Goal: Information Seeking & Learning: Find specific fact

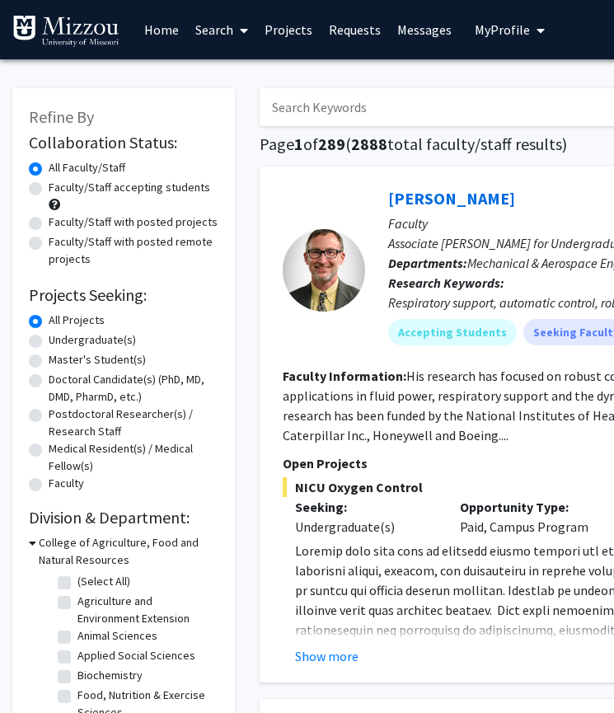
click at [323, 110] on input "Search Keywords" at bounding box center [583, 107] width 647 height 38
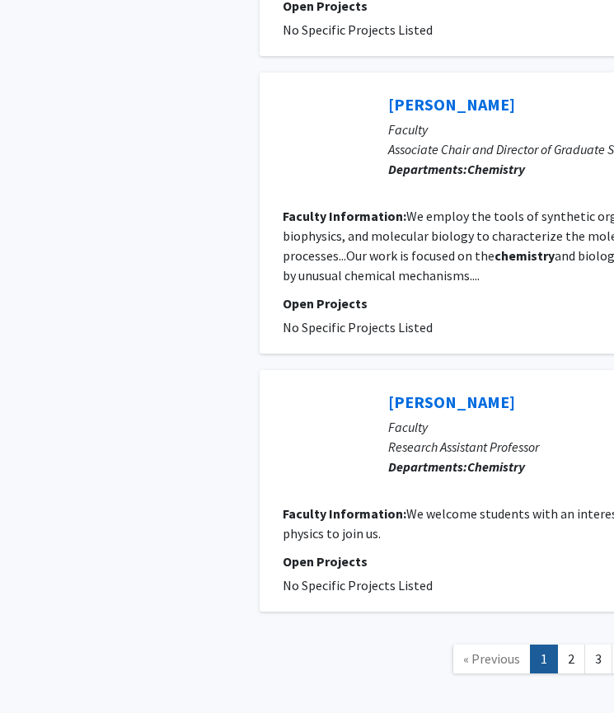
scroll to position [2659, 0]
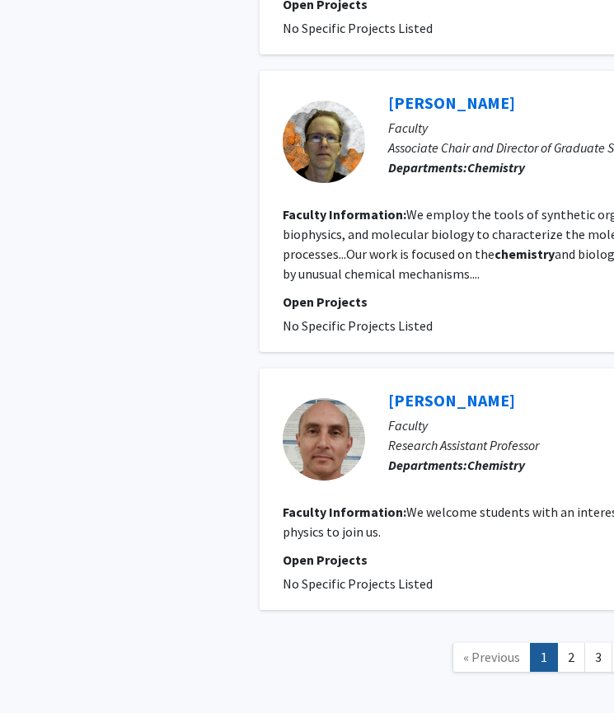
click at [564, 643] on link "2" at bounding box center [571, 657] width 28 height 29
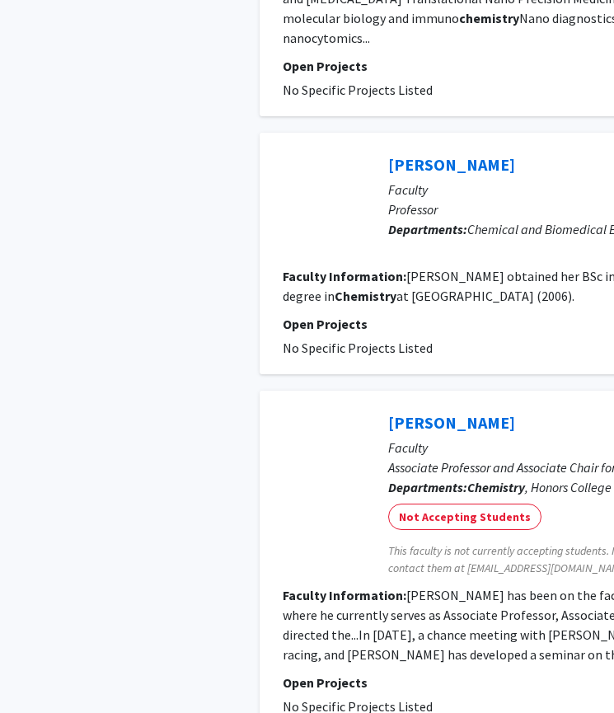
scroll to position [2554, 0]
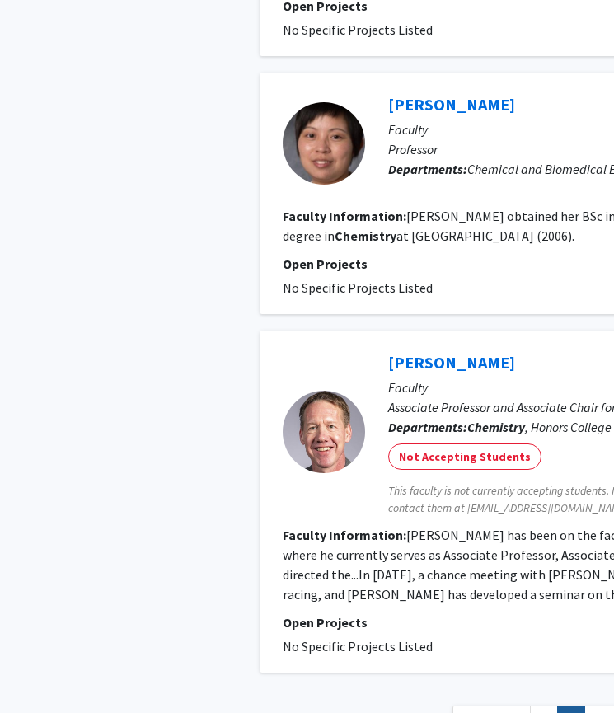
click at [544, 705] on link "1" at bounding box center [544, 719] width 28 height 29
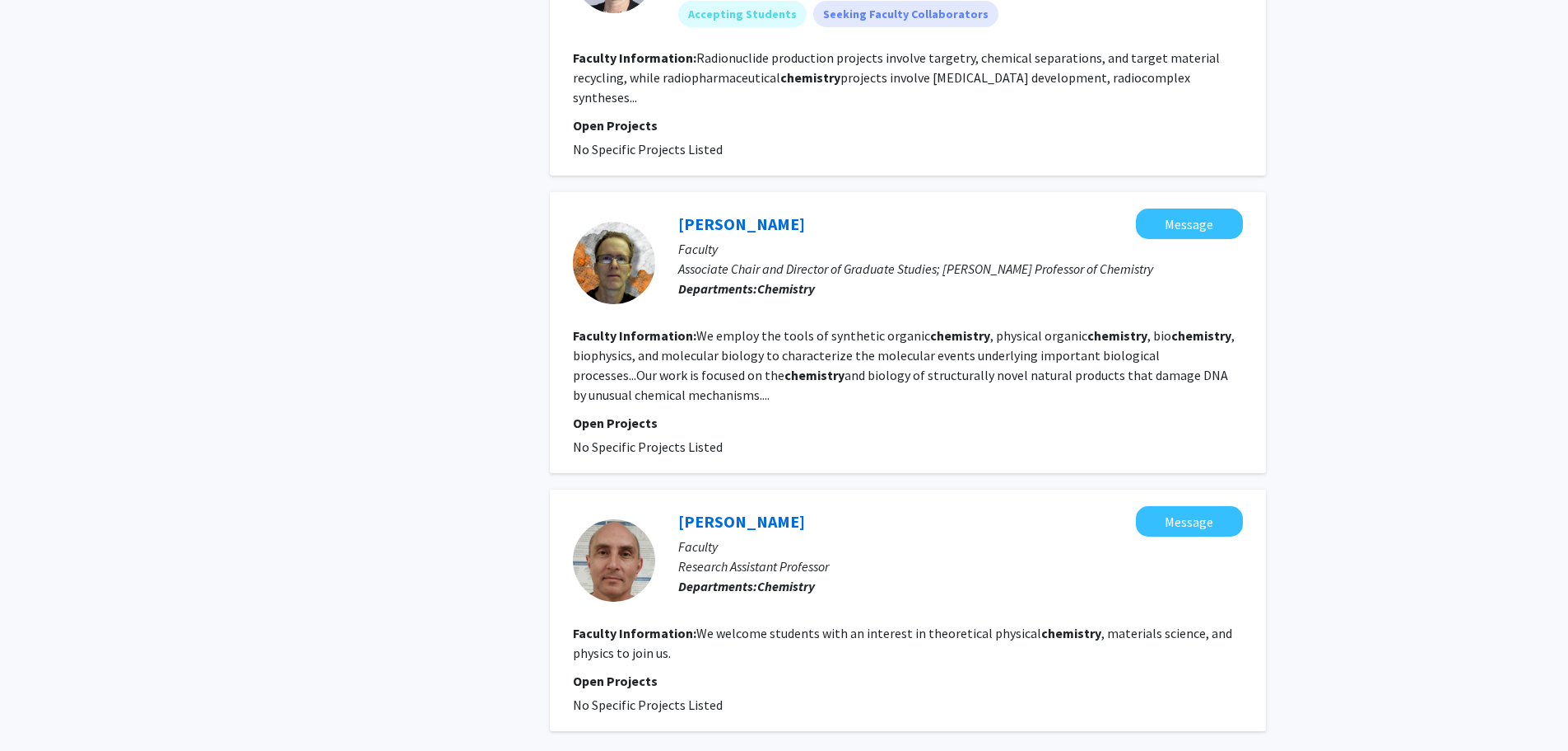
scroll to position [2622, 0]
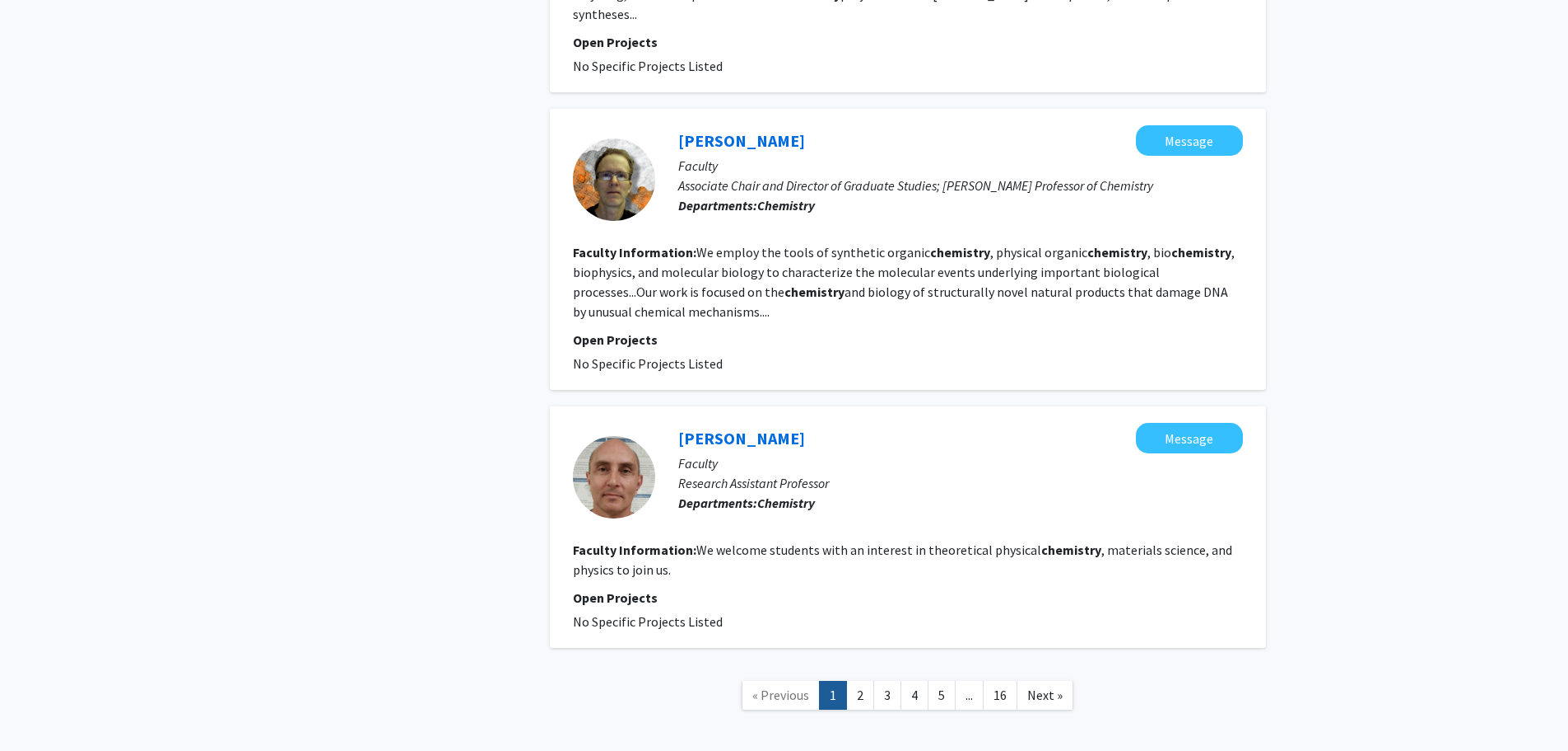
click at [564, 681] on link "2" at bounding box center [860, 695] width 28 height 29
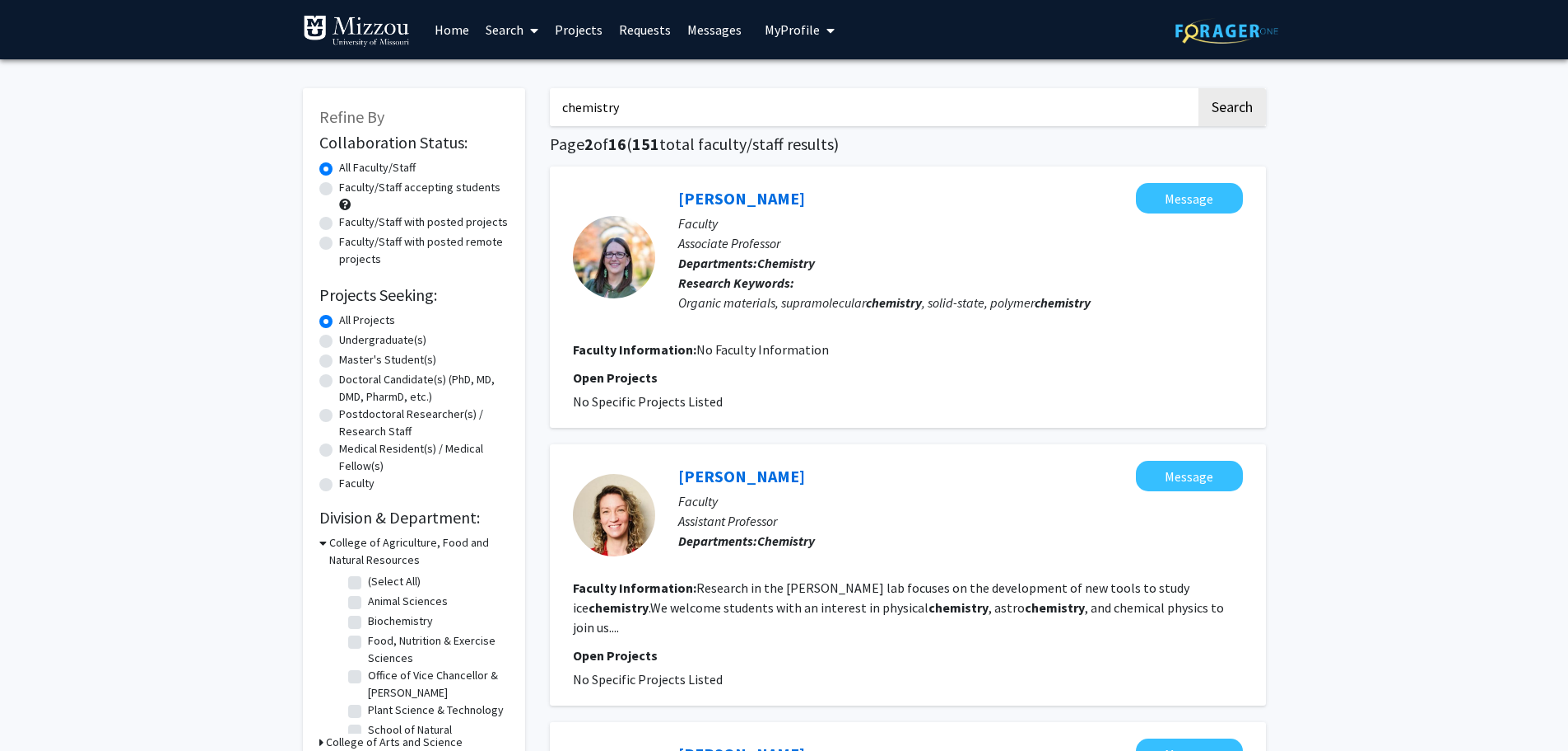
click at [564, 109] on input "chemistry" at bounding box center [872, 107] width 647 height 38
type input "c"
